Goal: Task Accomplishment & Management: Manage account settings

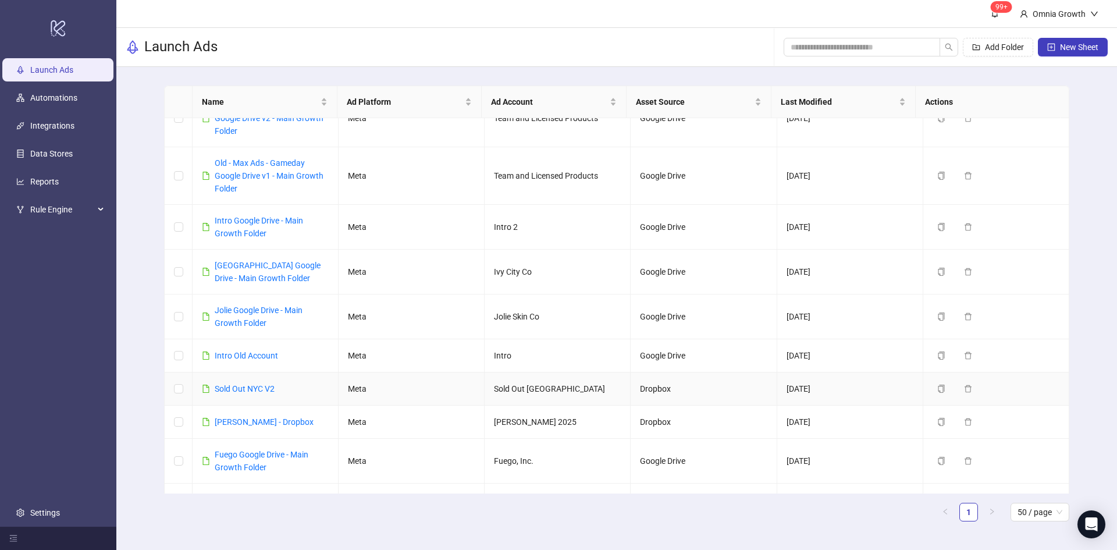
scroll to position [72, 0]
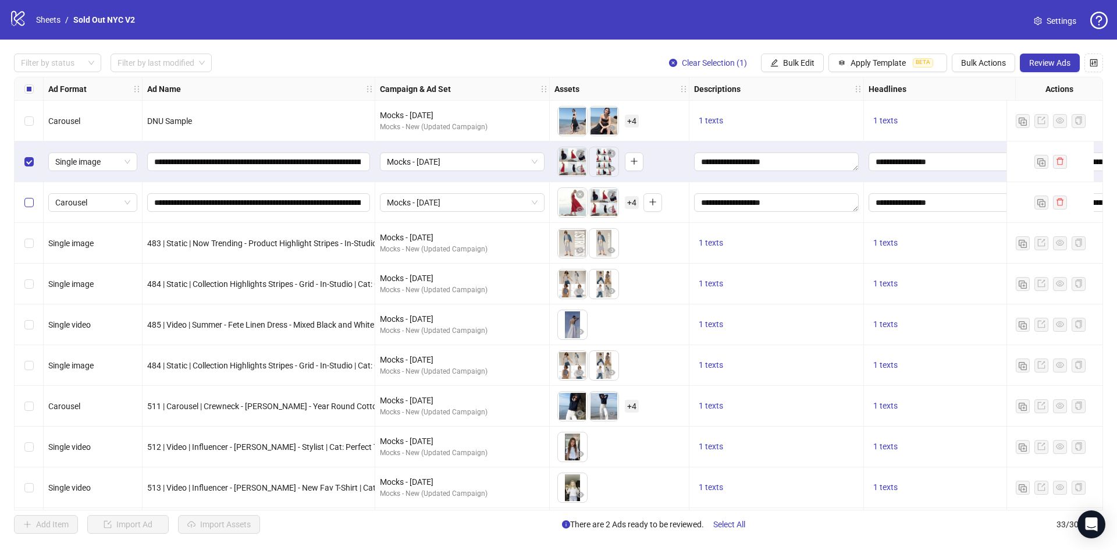
click at [27, 208] on label "Select row 3" at bounding box center [28, 202] width 9 height 13
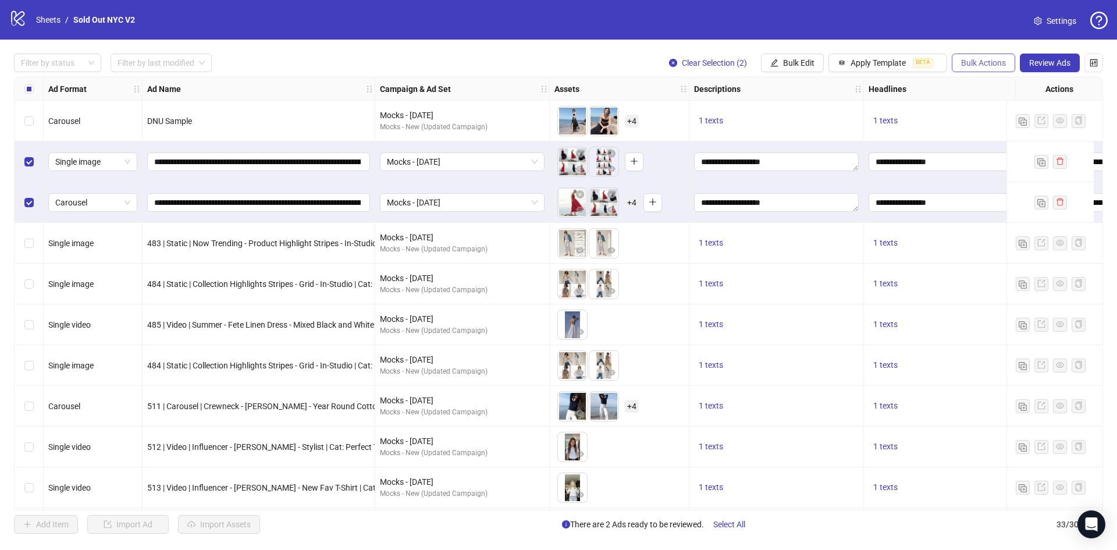
click at [968, 62] on span "Bulk Actions" at bounding box center [983, 62] width 45 height 9
click at [977, 86] on span "Delete" at bounding box center [1000, 86] width 80 height 13
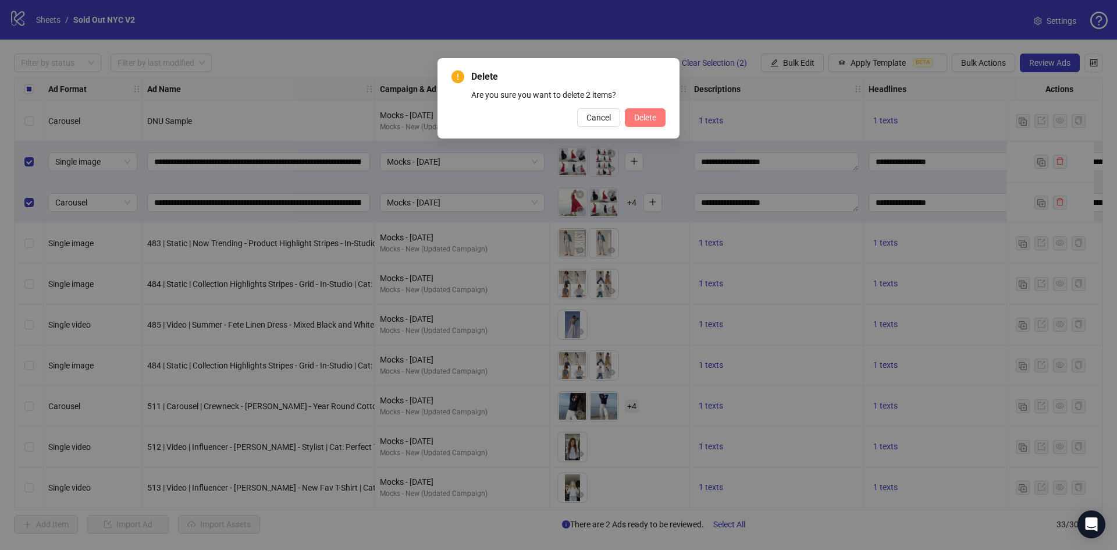
click at [645, 126] on button "Delete" at bounding box center [645, 117] width 41 height 19
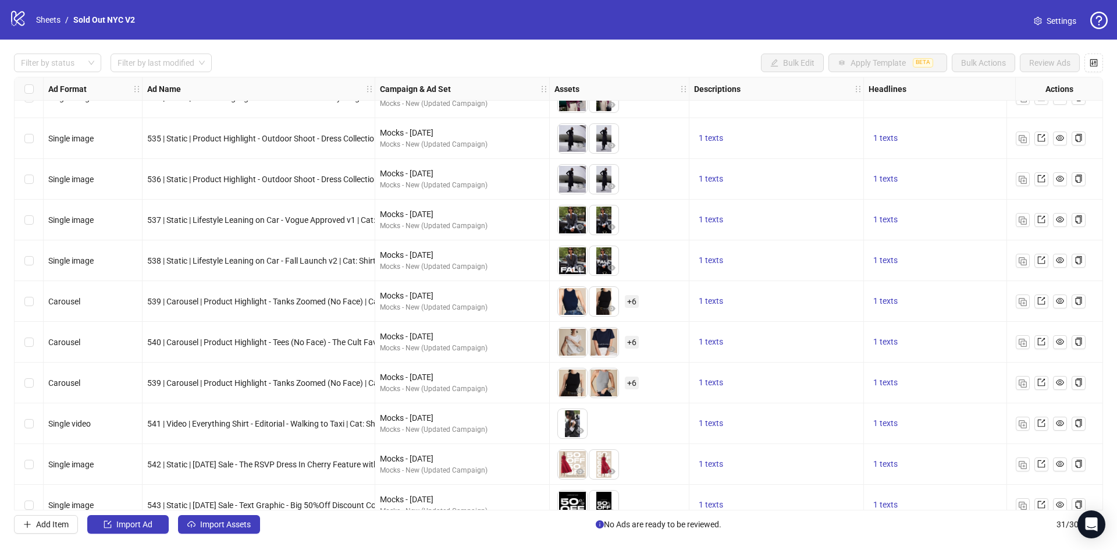
scroll to position [858, 0]
